Goal: Information Seeking & Learning: Learn about a topic

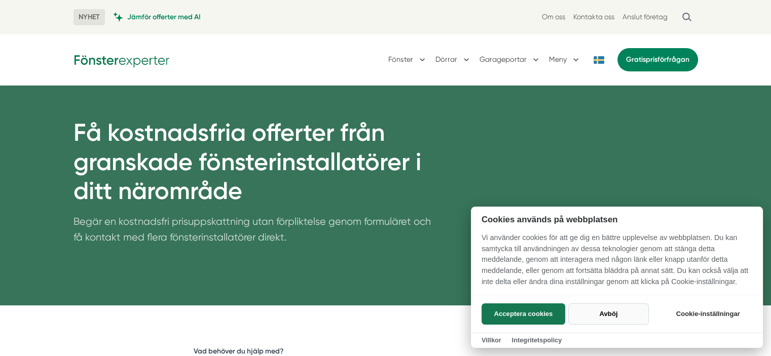
click at [599, 312] on button "Avböj" at bounding box center [608, 314] width 81 height 21
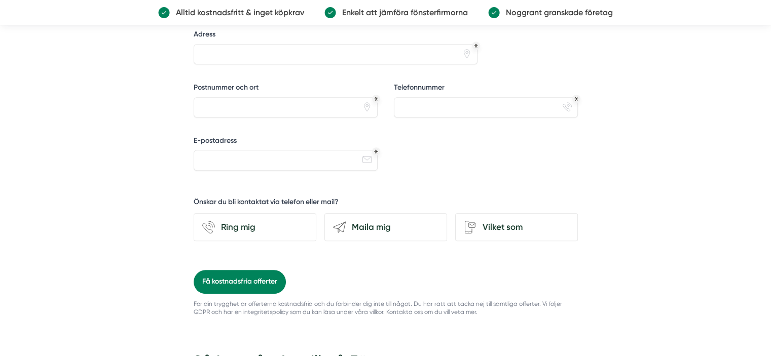
scroll to position [799, 0]
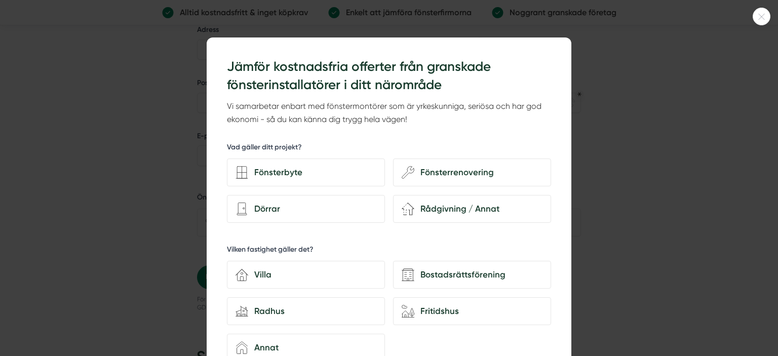
drag, startPoint x: 774, startPoint y: 42, endPoint x: 778, endPoint y: 182, distance: 140.9
click at [770, 182] on html "NYHET Jämför offerter med AI Om oss Kontakta oss Anslut företag Fönster Dörrar …" at bounding box center [389, 176] width 778 height 1951
click at [732, 195] on div at bounding box center [389, 178] width 778 height 356
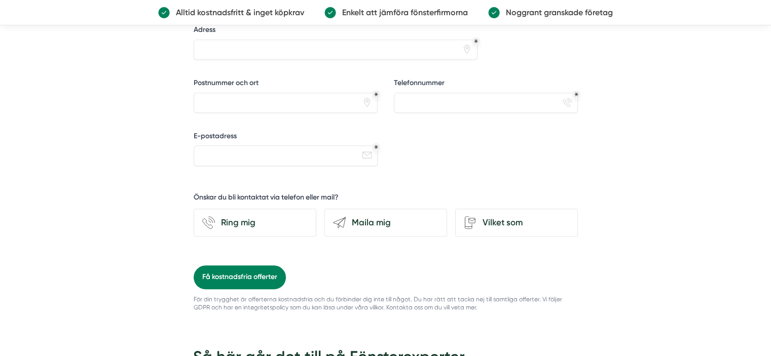
click at [723, 192] on div "Få kostnadsfria offerter från granskade fönsterinstallatörer i ditt närområde B…" at bounding box center [385, 13] width 771 height 1455
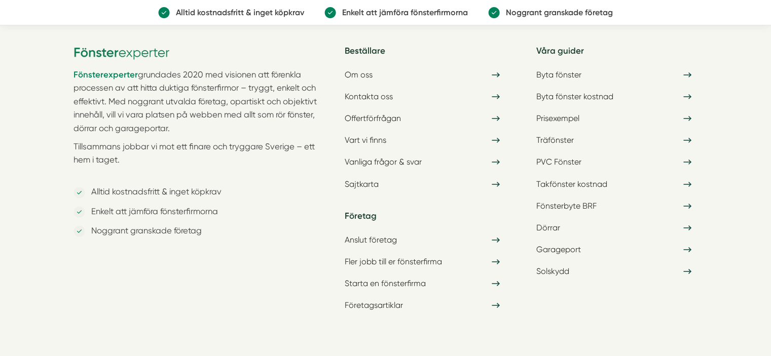
scroll to position [1533, 0]
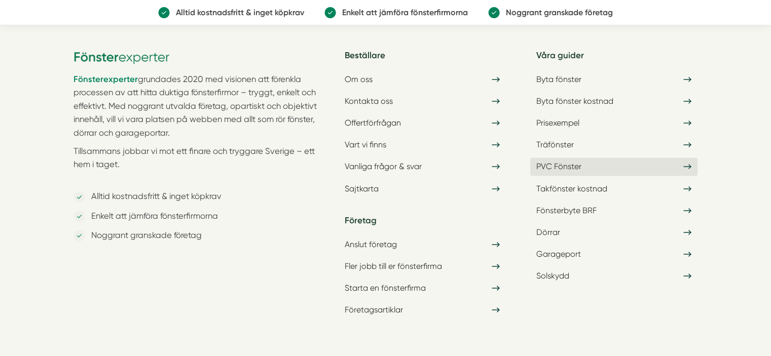
click at [572, 162] on link "PVC Fönster" at bounding box center [613, 167] width 167 height 18
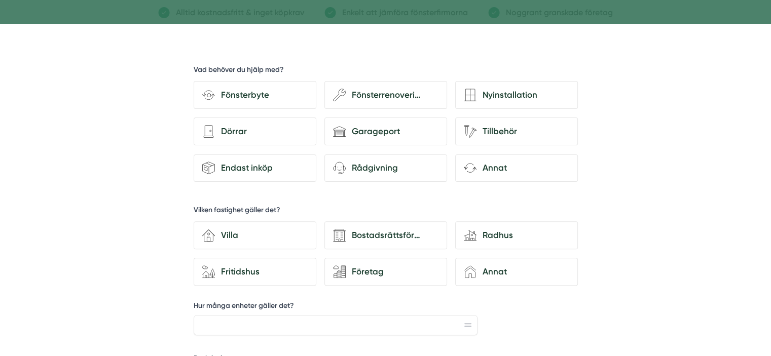
scroll to position [0, 0]
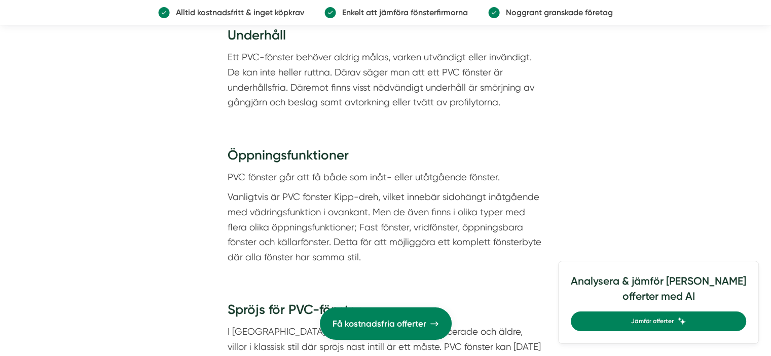
scroll to position [2367, 0]
